Goal: Transaction & Acquisition: Purchase product/service

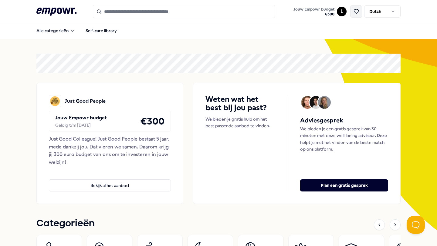
click at [355, 11] on icon at bounding box center [355, 11] width 5 height 5
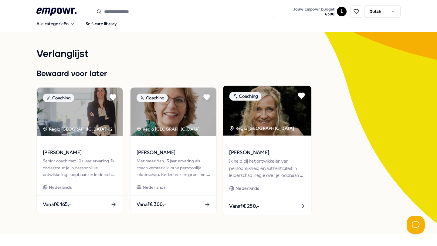
scroll to position [7, 0]
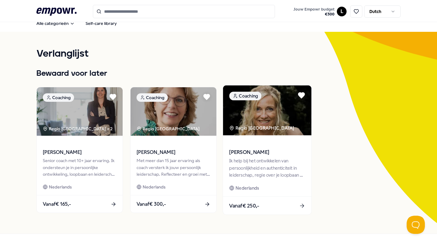
click at [250, 137] on div "[PERSON_NAME] Ik help bij het ontwikkelen van persoonlijkheid en authenticiteit…" at bounding box center [267, 166] width 88 height 61
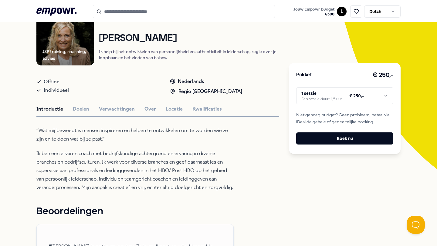
scroll to position [62, 0]
click at [174, 110] on button "Locatie" at bounding box center [174, 109] width 17 height 8
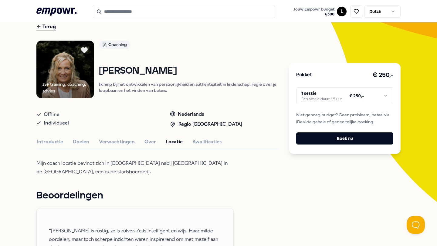
scroll to position [0, 0]
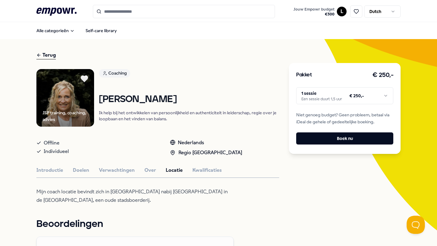
click at [83, 81] on icon at bounding box center [84, 79] width 8 height 8
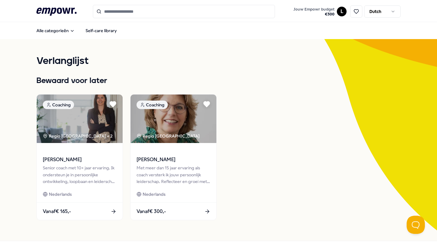
click at [84, 87] on div "Bewaard voor later Coaching Regio Noord NL + 2 [PERSON_NAME] Senior coach met 1…" at bounding box center [218, 148] width 364 height 146
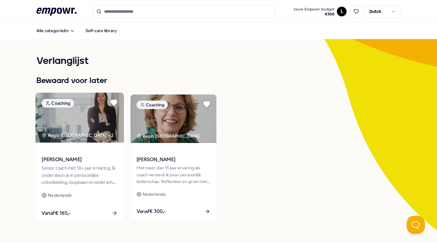
click at [91, 133] on img at bounding box center [79, 118] width 88 height 50
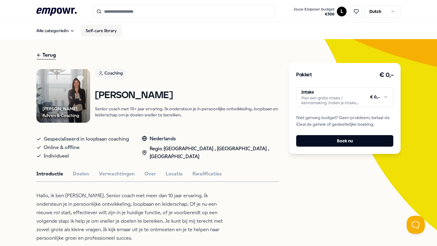
click at [93, 29] on link "Self-care library" at bounding box center [101, 31] width 41 height 12
click at [62, 11] on icon ".empowr-logo_svg__cls-1{fill:#03032f}" at bounding box center [56, 11] width 40 height 11
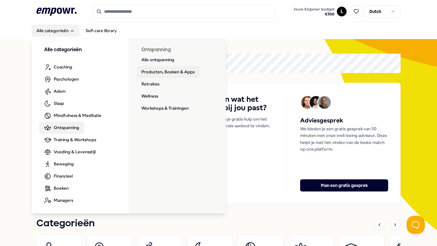
click at [177, 71] on link "Producten, Boeken & Apps" at bounding box center [168, 72] width 63 height 12
